Goal: Task Accomplishment & Management: Use online tool/utility

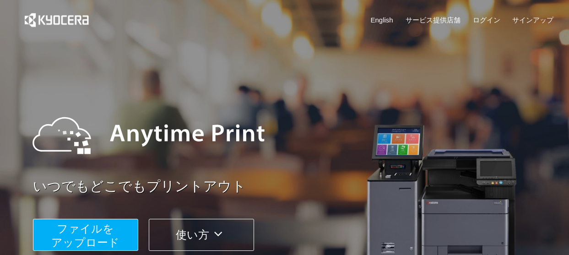
click at [97, 230] on span "ファイルを ​​アップロード" at bounding box center [85, 235] width 68 height 26
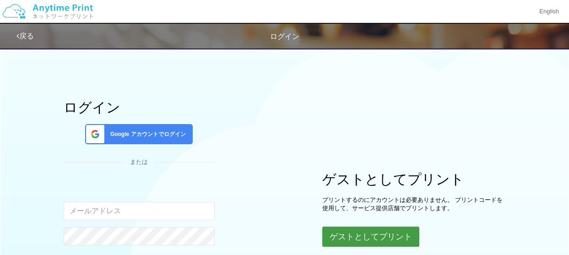
click at [367, 232] on button "ゲストとしてプリント" at bounding box center [370, 237] width 97 height 20
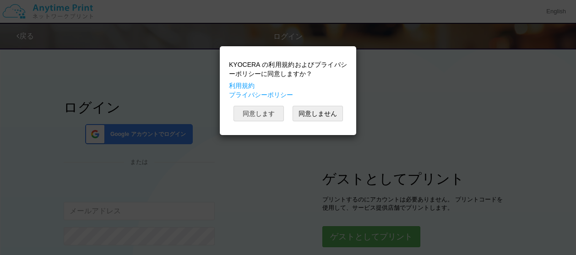
click at [257, 111] on button "同意します" at bounding box center [258, 114] width 50 height 16
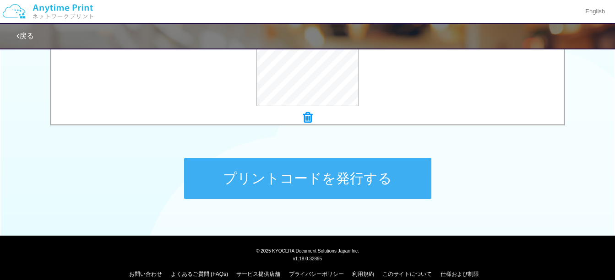
scroll to position [416, 0]
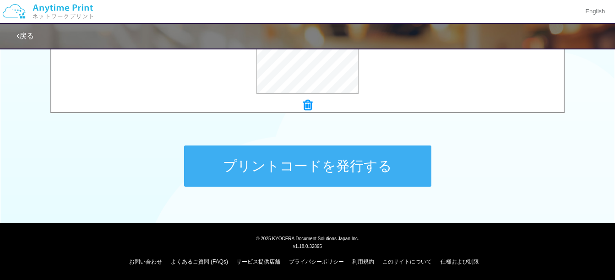
click at [298, 176] on button "プリントコードを発行する" at bounding box center [307, 166] width 247 height 41
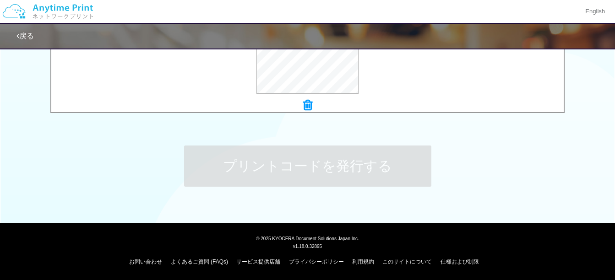
scroll to position [0, 0]
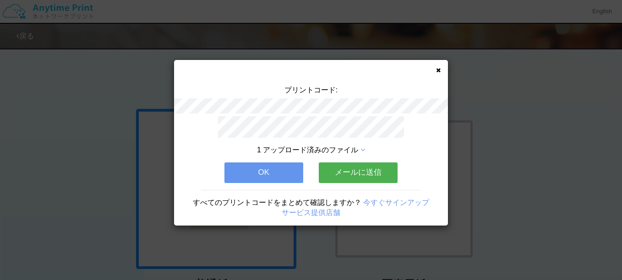
click at [277, 164] on button "OK" at bounding box center [263, 173] width 79 height 20
